Goal: Information Seeking & Learning: Learn about a topic

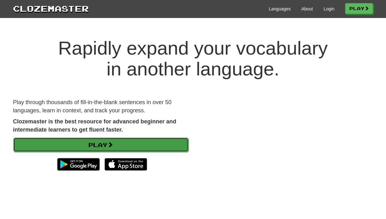
click at [161, 146] on link "Play" at bounding box center [100, 145] width 175 height 15
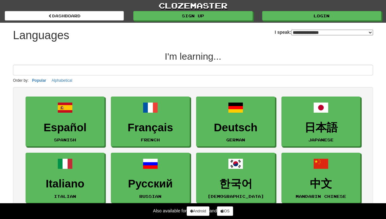
select select "*******"
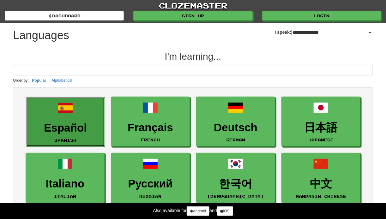
click at [71, 124] on h3 "Español" at bounding box center [65, 128] width 72 height 12
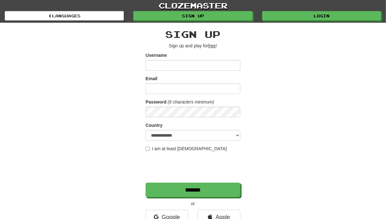
click at [260, 74] on div "**********" at bounding box center [193, 133] width 370 height 221
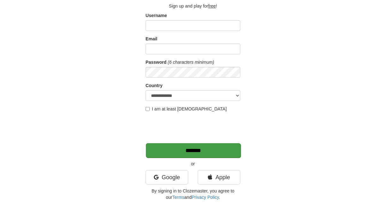
scroll to position [63, 0]
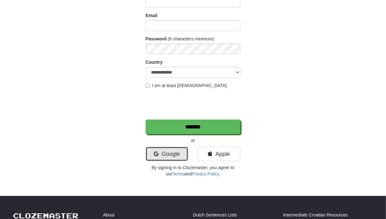
click at [178, 154] on link "Google" at bounding box center [167, 154] width 43 height 15
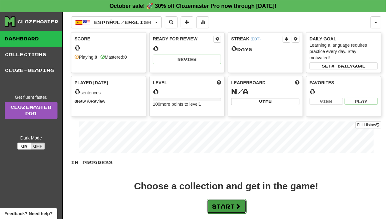
click at [235, 208] on button "Start" at bounding box center [226, 206] width 39 height 15
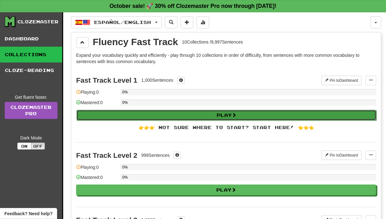
click at [216, 113] on button "Play" at bounding box center [226, 115] width 300 height 11
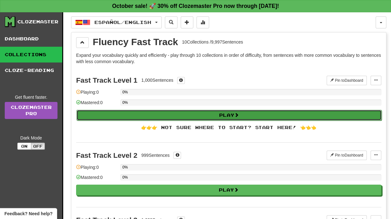
select select "**"
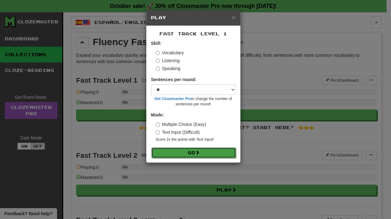
click at [207, 150] on button "Go" at bounding box center [193, 153] width 85 height 11
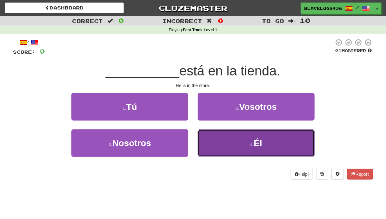
click at [226, 136] on button "4 . Él" at bounding box center [256, 143] width 117 height 27
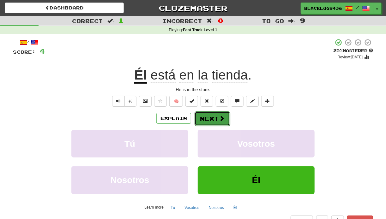
click at [221, 116] on span at bounding box center [222, 119] width 6 height 6
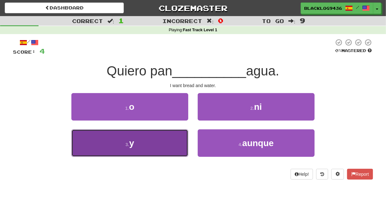
click at [172, 143] on button "3 . y" at bounding box center [129, 143] width 117 height 27
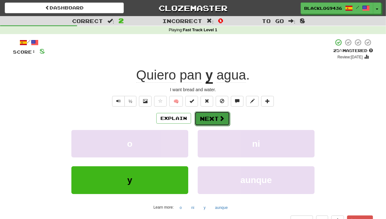
click at [220, 119] on span at bounding box center [222, 119] width 6 height 6
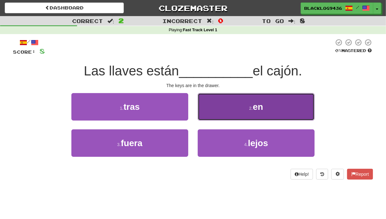
click at [223, 113] on button "2 . en" at bounding box center [256, 106] width 117 height 27
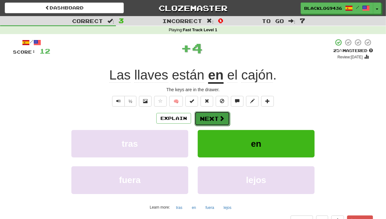
click at [220, 116] on span at bounding box center [222, 119] width 6 height 6
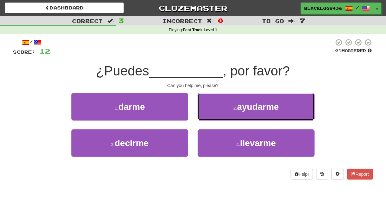
click at [220, 115] on button "2 . ayudarme" at bounding box center [256, 106] width 117 height 27
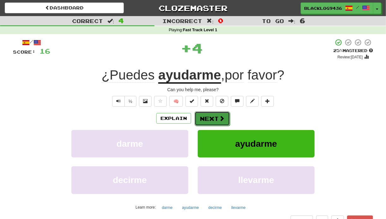
click at [220, 116] on span at bounding box center [222, 119] width 6 height 6
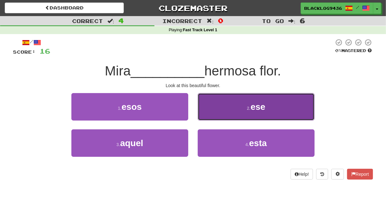
click at [252, 117] on button "2 . ese" at bounding box center [256, 106] width 117 height 27
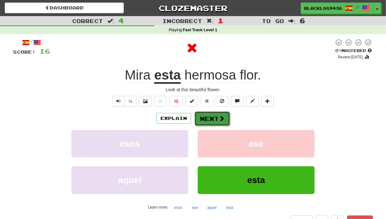
click at [219, 119] on span at bounding box center [222, 119] width 6 height 6
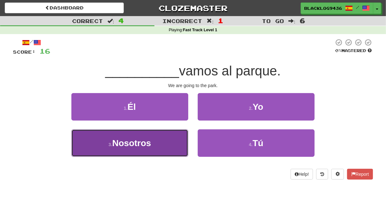
click at [173, 138] on button "3 . Nosotros" at bounding box center [129, 143] width 117 height 27
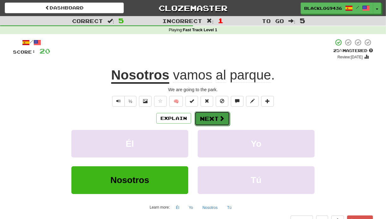
click at [215, 118] on button "Next" at bounding box center [212, 119] width 35 height 15
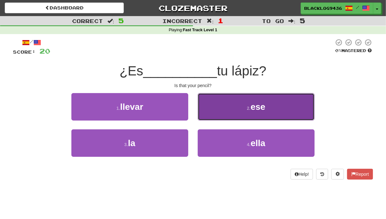
click at [202, 118] on button "2 . ese" at bounding box center [256, 106] width 117 height 27
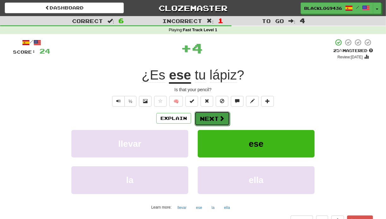
click at [210, 120] on button "Next" at bounding box center [212, 119] width 35 height 15
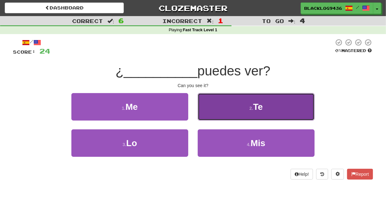
click at [258, 112] on button "2 . Te" at bounding box center [256, 106] width 117 height 27
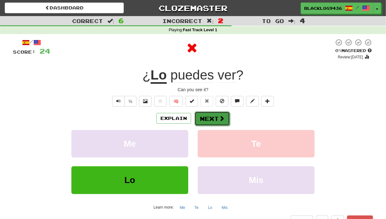
click at [217, 117] on button "Next" at bounding box center [212, 119] width 35 height 15
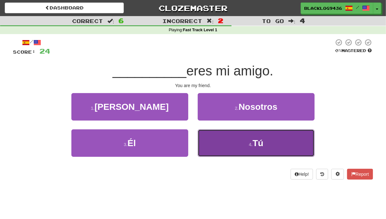
click at [231, 145] on button "4 . Tú" at bounding box center [256, 143] width 117 height 27
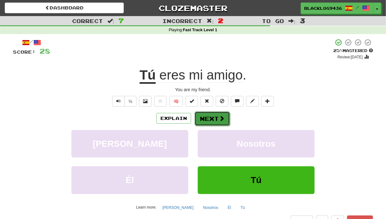
click at [204, 123] on button "Next" at bounding box center [212, 119] width 35 height 15
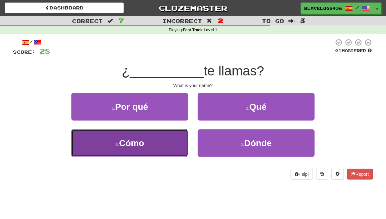
click at [174, 133] on button "3 . Cómo" at bounding box center [129, 143] width 117 height 27
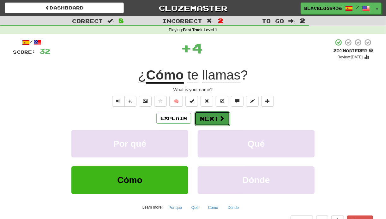
click at [211, 119] on button "Next" at bounding box center [212, 119] width 35 height 15
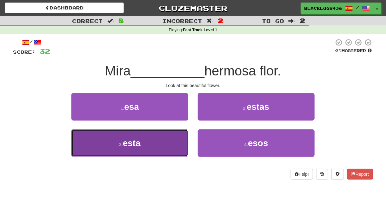
click at [160, 141] on button "3 . esta" at bounding box center [129, 143] width 117 height 27
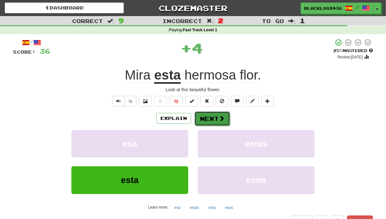
click at [204, 120] on button "Next" at bounding box center [212, 119] width 35 height 15
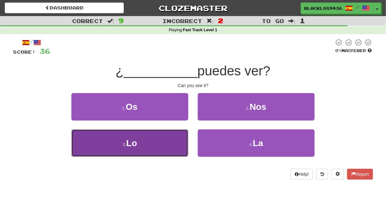
click at [158, 134] on button "3 . Lo" at bounding box center [129, 143] width 117 height 27
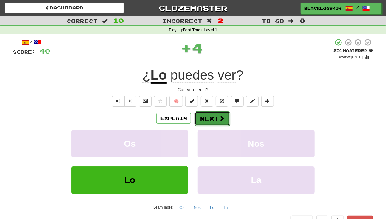
click at [209, 117] on button "Next" at bounding box center [212, 119] width 35 height 15
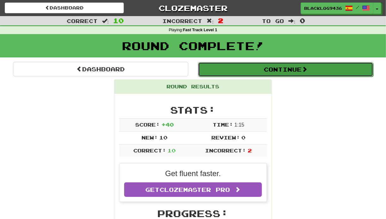
click at [275, 73] on button "Continue" at bounding box center [285, 69] width 175 height 15
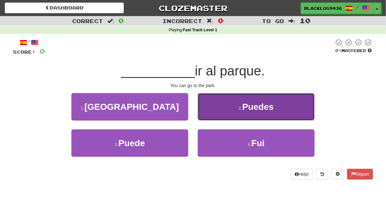
click at [220, 112] on button "2 . Puedes" at bounding box center [256, 106] width 117 height 27
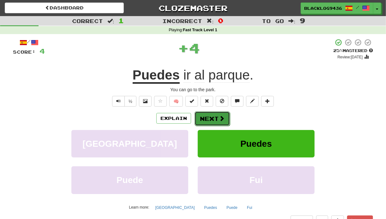
click at [212, 118] on button "Next" at bounding box center [212, 119] width 35 height 15
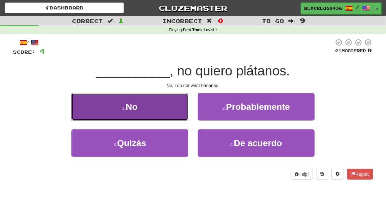
click at [171, 118] on button "1 . No" at bounding box center [129, 106] width 117 height 27
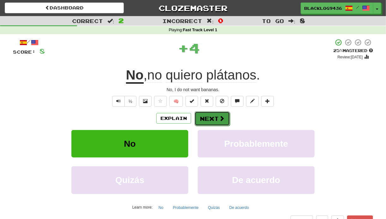
click at [211, 116] on button "Next" at bounding box center [212, 119] width 35 height 15
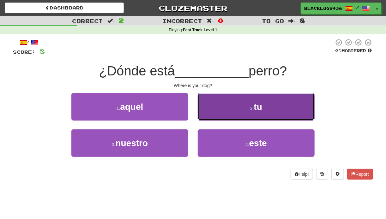
click at [238, 114] on button "2 . tu" at bounding box center [256, 106] width 117 height 27
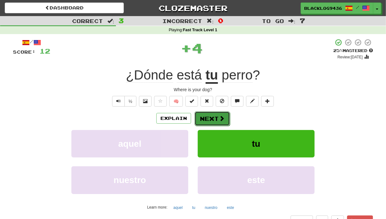
click at [205, 117] on button "Next" at bounding box center [212, 119] width 35 height 15
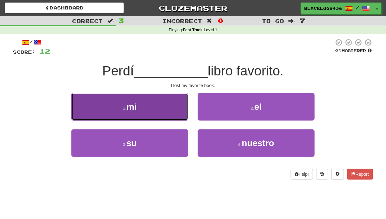
click at [176, 113] on button "1 . mi" at bounding box center [129, 106] width 117 height 27
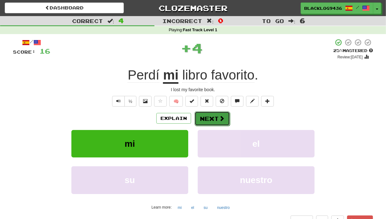
click at [223, 119] on span at bounding box center [222, 119] width 6 height 6
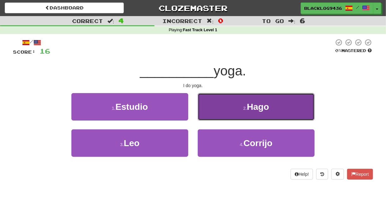
click at [214, 115] on button "2 . Hago" at bounding box center [256, 106] width 117 height 27
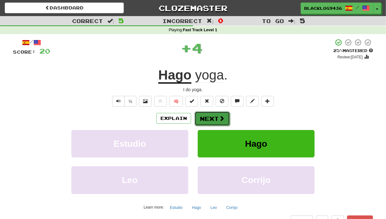
click at [212, 117] on button "Next" at bounding box center [212, 119] width 35 height 15
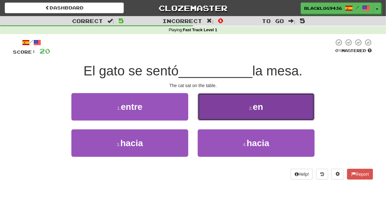
click at [269, 114] on button "2 . en" at bounding box center [256, 106] width 117 height 27
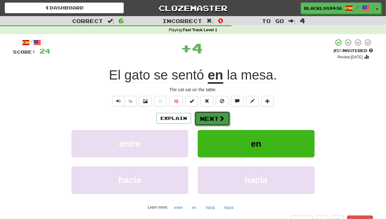
click at [221, 116] on span at bounding box center [222, 119] width 6 height 6
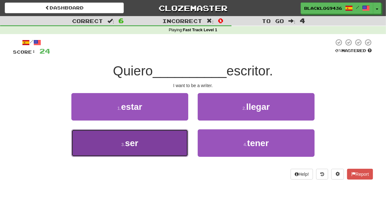
click at [174, 142] on button "3 . ser" at bounding box center [129, 143] width 117 height 27
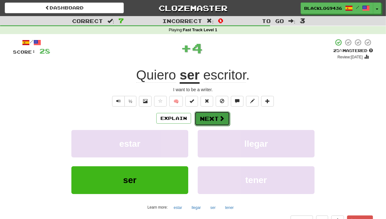
click at [216, 121] on button "Next" at bounding box center [212, 119] width 35 height 15
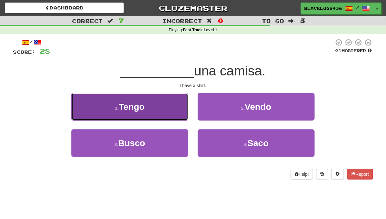
click at [164, 118] on button "1 . Tengo" at bounding box center [129, 106] width 117 height 27
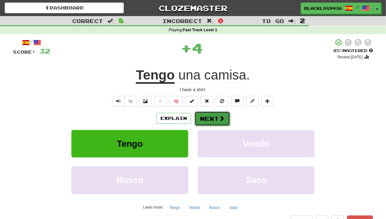
click at [222, 121] on span at bounding box center [222, 119] width 6 height 6
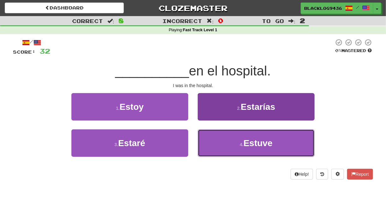
click at [213, 139] on button "4 . Estuve" at bounding box center [256, 143] width 117 height 27
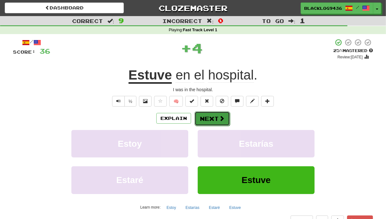
click at [213, 121] on button "Next" at bounding box center [212, 119] width 35 height 15
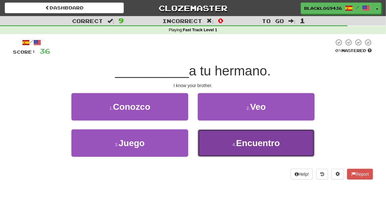
click at [208, 137] on button "4 . Encuentro" at bounding box center [256, 143] width 117 height 27
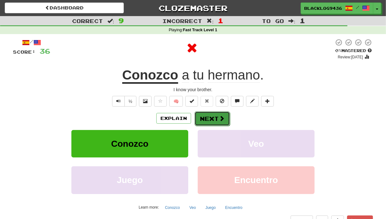
click at [212, 119] on button "Next" at bounding box center [212, 119] width 35 height 15
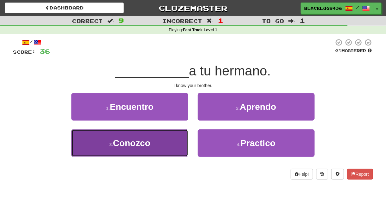
click at [141, 150] on button "3 . Conozco" at bounding box center [129, 143] width 117 height 27
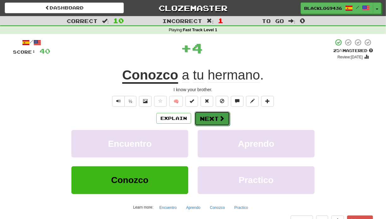
click at [217, 123] on button "Next" at bounding box center [212, 119] width 35 height 15
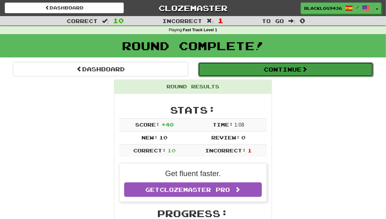
click at [322, 73] on button "Continue" at bounding box center [285, 69] width 175 height 15
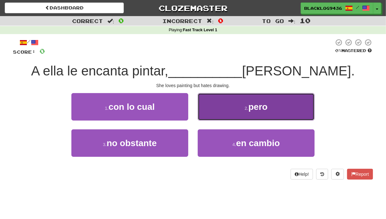
click at [231, 97] on button "2 . pero" at bounding box center [256, 106] width 117 height 27
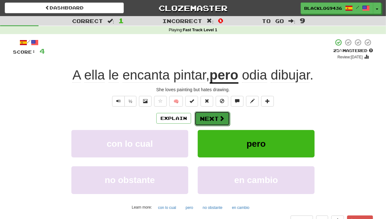
click at [214, 118] on button "Next" at bounding box center [212, 119] width 35 height 15
